Goal: Task Accomplishment & Management: Manage account settings

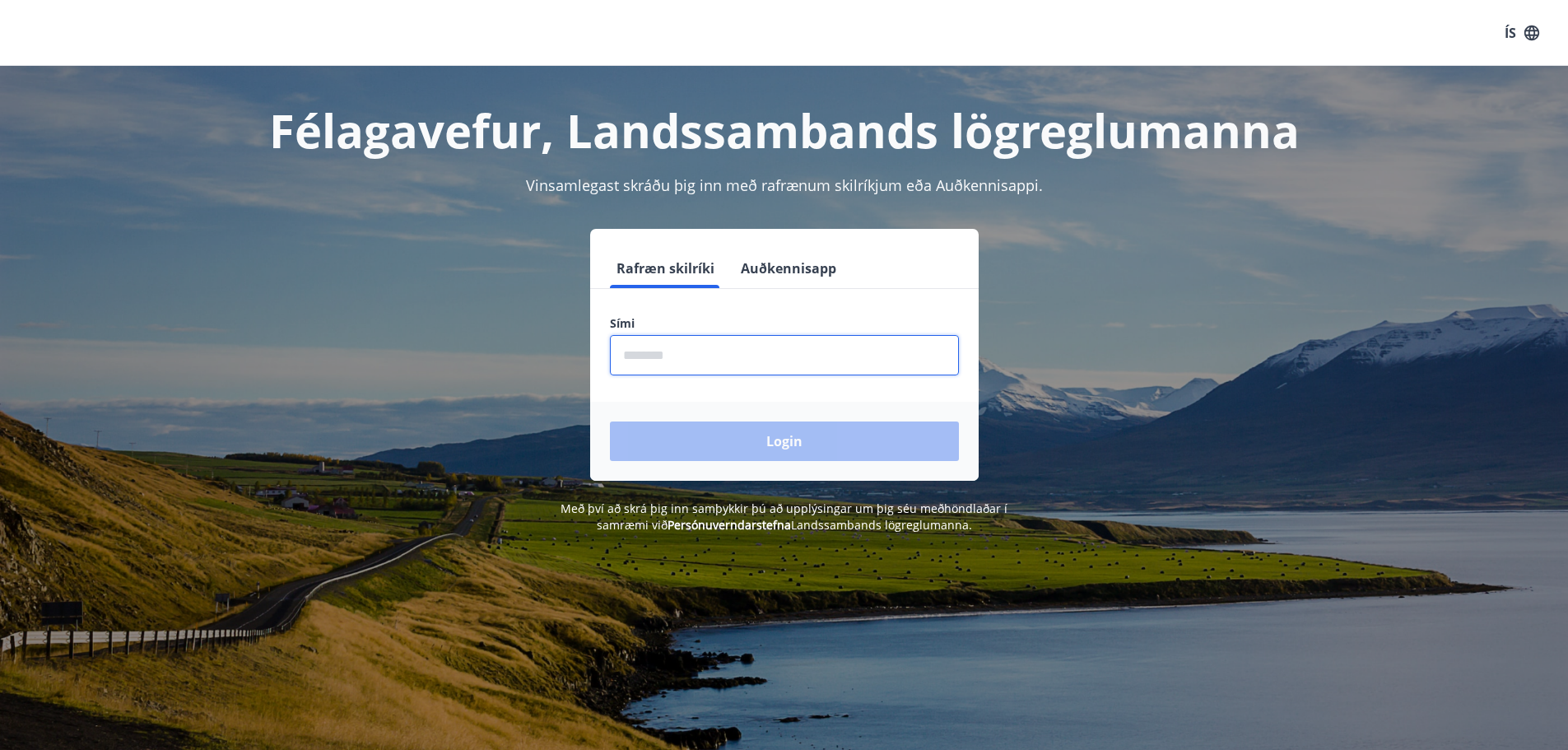
click at [790, 353] on input "phone" at bounding box center [784, 354] width 349 height 40
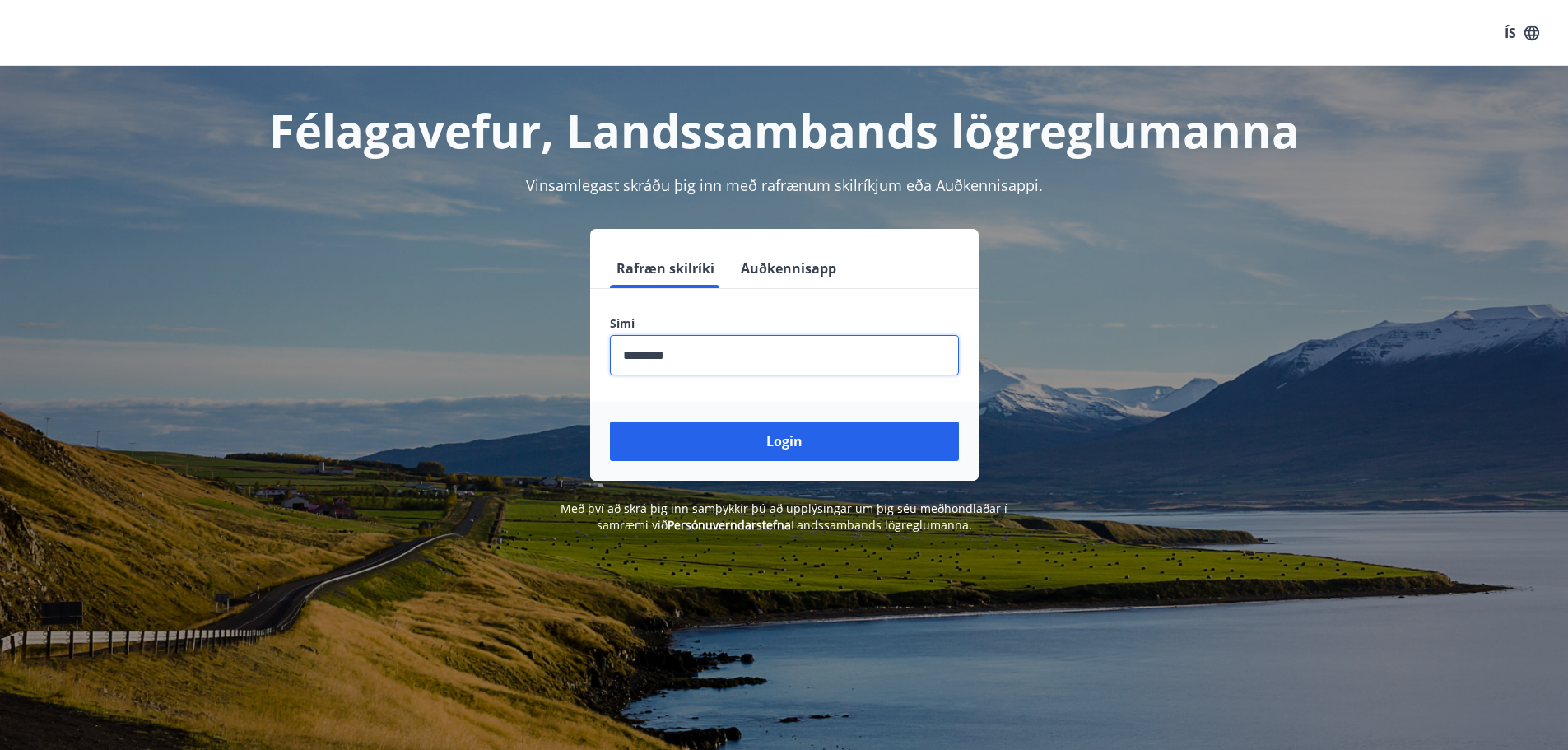
type input "********"
click at [610, 422] on button "Login" at bounding box center [784, 442] width 349 height 39
